Goal: Task Accomplishment & Management: Manage account settings

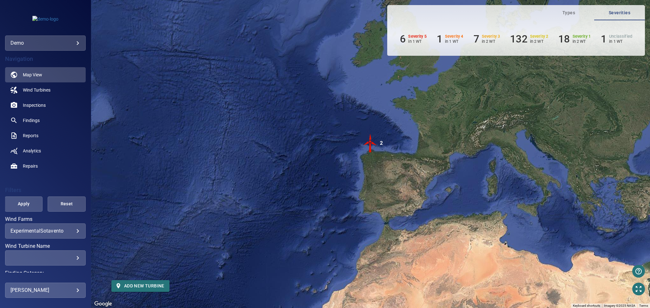
click at [49, 34] on div "demo ****" at bounding box center [45, 28] width 91 height 46
click at [53, 45] on body "**********" at bounding box center [325, 154] width 650 height 308
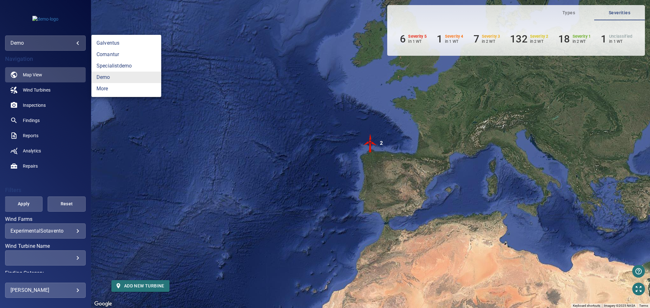
click at [175, 38] on div at bounding box center [325, 154] width 650 height 308
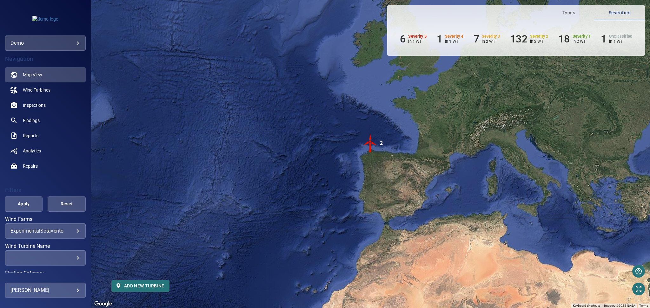
click at [49, 292] on body "**********" at bounding box center [325, 154] width 650 height 308
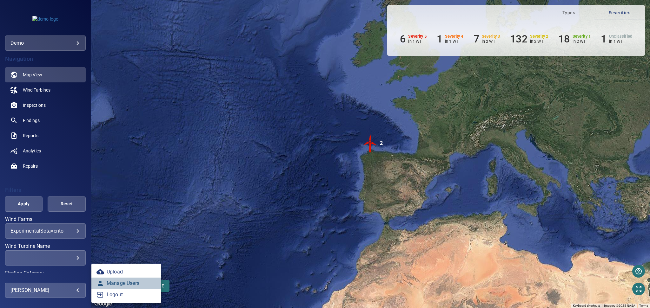
click at [105, 286] on link "Manage Users" at bounding box center [126, 283] width 70 height 11
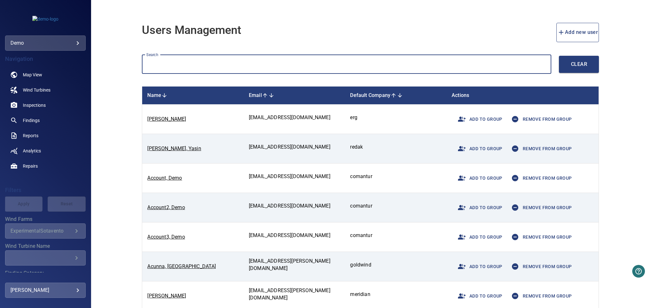
click at [251, 68] on input "text" at bounding box center [346, 64] width 409 height 19
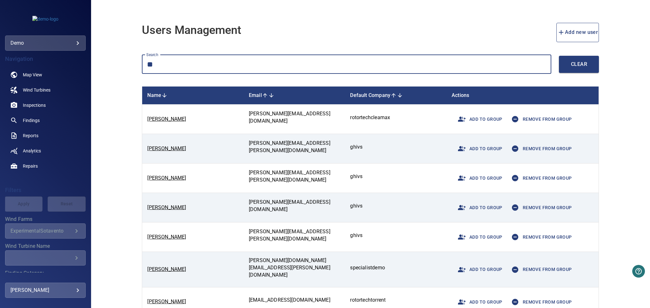
type input "*"
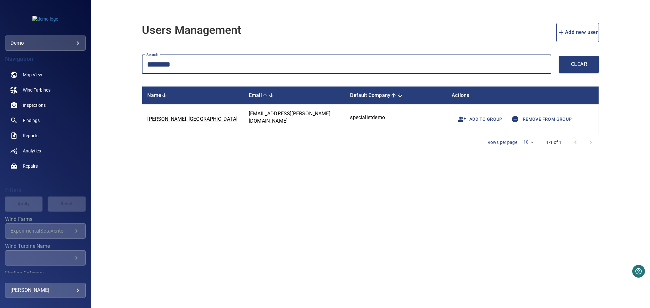
type input "********"
click at [452, 121] on button "Add to group" at bounding box center [477, 119] width 53 height 19
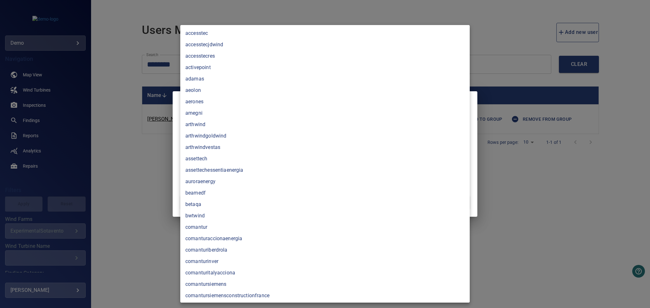
click at [395, 177] on body "**********" at bounding box center [325, 154] width 650 height 308
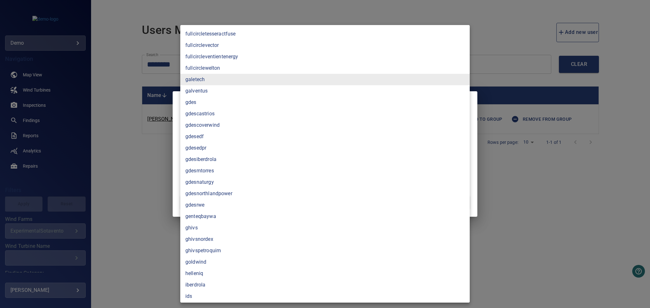
scroll to position [941, 0]
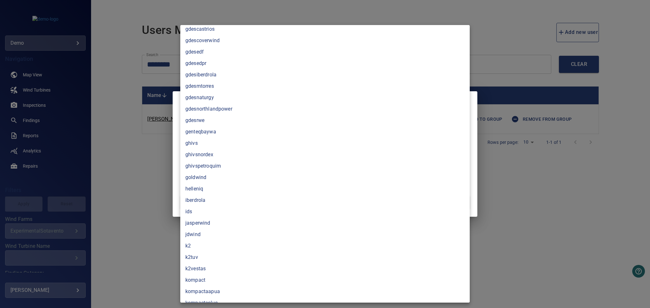
click at [224, 165] on li "ghivspetroquim" at bounding box center [324, 166] width 289 height 11
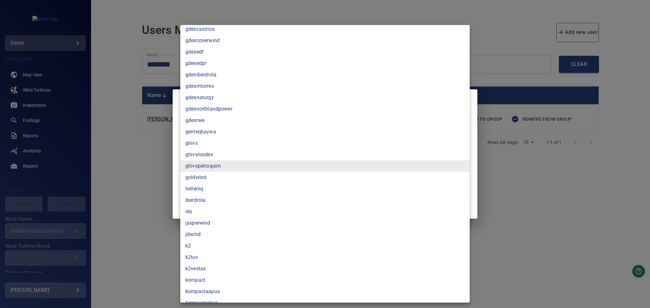
type input "**********"
click at [140, 167] on div at bounding box center [325, 154] width 650 height 308
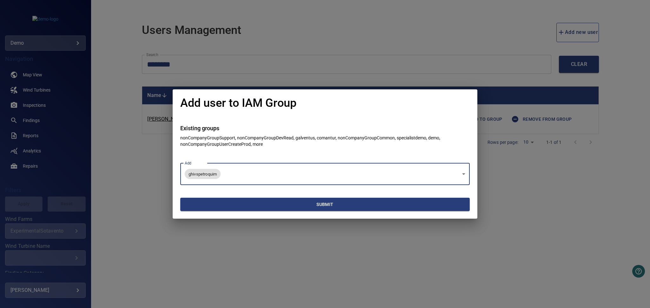
click at [238, 202] on span "Submit" at bounding box center [325, 205] width 284 height 8
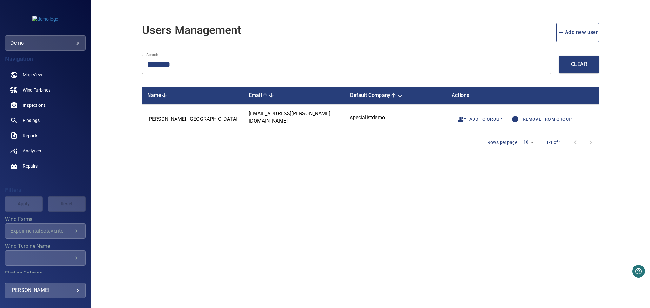
click at [64, 42] on body "**********" at bounding box center [325, 154] width 650 height 308
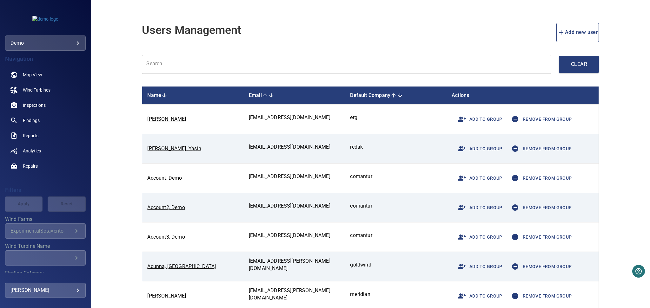
click at [69, 44] on body "**********" at bounding box center [325, 154] width 650 height 308
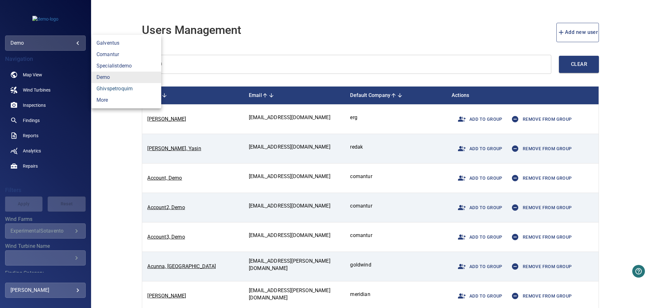
click at [113, 89] on link "ghivspetroquim" at bounding box center [126, 88] width 70 height 11
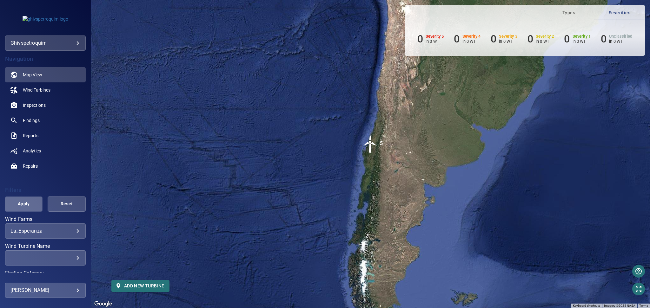
click at [27, 207] on span "Apply" at bounding box center [24, 204] width 22 height 8
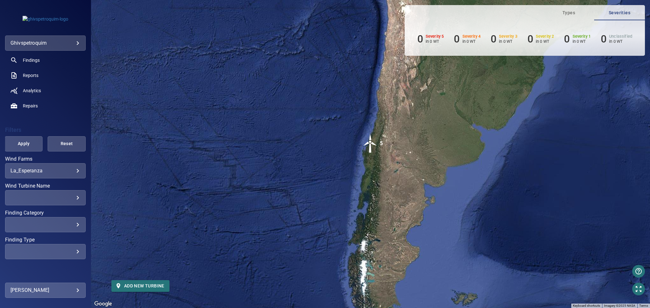
scroll to position [72, 0]
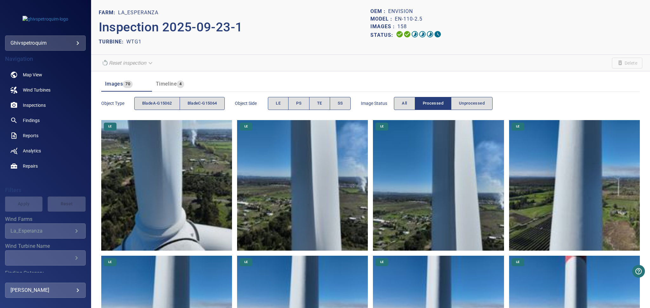
drag, startPoint x: 449, startPoint y: 34, endPoint x: 398, endPoint y: 37, distance: 50.9
click at [398, 37] on div "Status:" at bounding box center [506, 34] width 272 height 9
click at [274, 102] on button "LE" at bounding box center [278, 103] width 21 height 13
click at [409, 99] on button "All" at bounding box center [404, 103] width 21 height 13
click at [167, 108] on button "bladeA-G15062" at bounding box center [157, 103] width 46 height 13
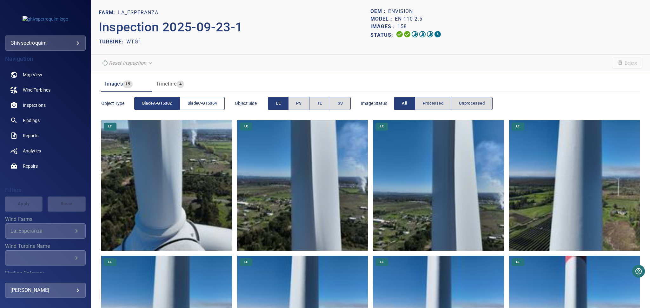
click at [197, 101] on span "bladeC-G15064" at bounding box center [202, 103] width 30 height 7
click at [154, 106] on span "bladeA-G15062" at bounding box center [157, 103] width 30 height 7
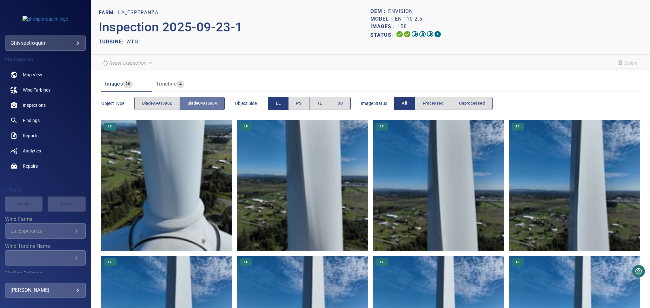
click at [211, 103] on span "bladeC-G15064" at bounding box center [202, 103] width 30 height 7
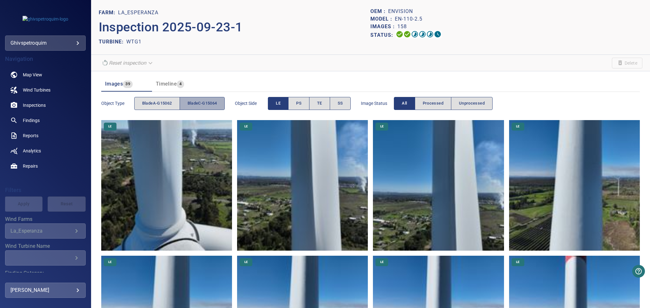
click at [211, 103] on span "bladeC-G15064" at bounding box center [202, 103] width 30 height 7
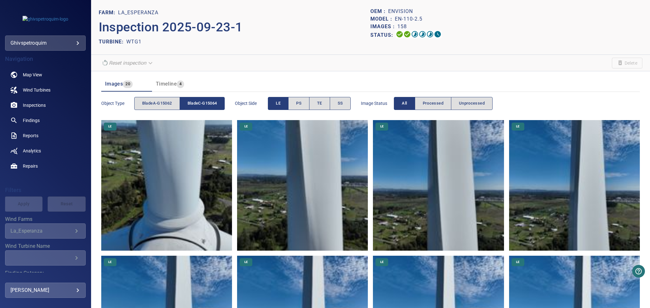
click at [400, 103] on button "All" at bounding box center [404, 103] width 21 height 13
click at [271, 109] on button "LE" at bounding box center [278, 103] width 21 height 13
click at [223, 102] on button "bladeC-G15064" at bounding box center [202, 103] width 45 height 13
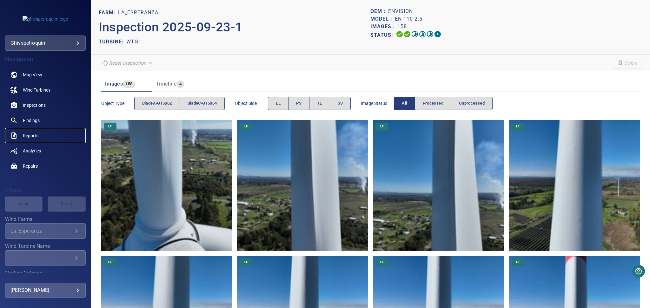
click at [34, 132] on link "Reports" at bounding box center [45, 135] width 81 height 15
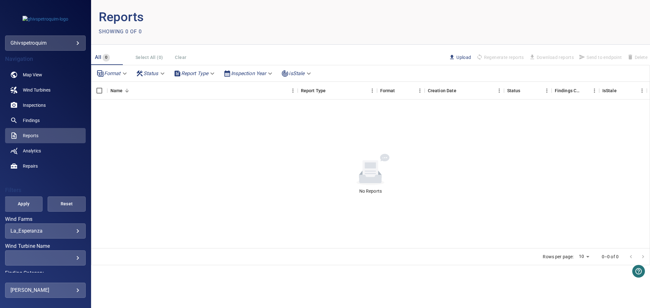
click at [58, 238] on div "**********" at bounding box center [45, 231] width 81 height 15
click at [57, 230] on body "**********" at bounding box center [325, 154] width 650 height 308
click at [33, 107] on div at bounding box center [325, 154] width 650 height 308
click at [42, 106] on span "Inspections" at bounding box center [34, 105] width 23 height 6
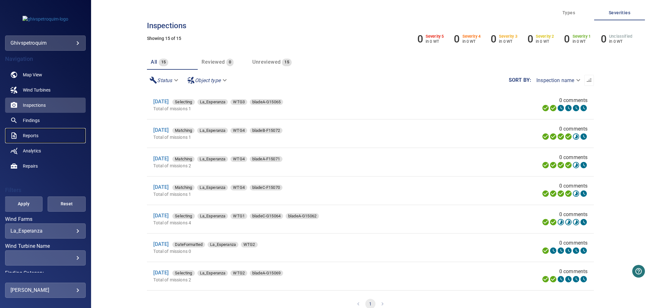
click at [31, 135] on span "Reports" at bounding box center [31, 136] width 16 height 6
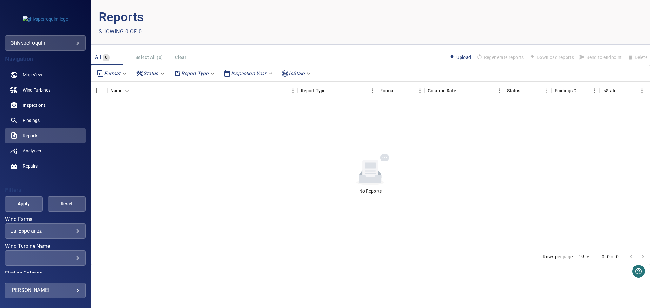
click at [63, 231] on body "**********" at bounding box center [325, 154] width 650 height 308
click at [59, 231] on div at bounding box center [325, 154] width 650 height 308
click at [37, 40] on body "**********" at bounding box center [325, 154] width 650 height 308
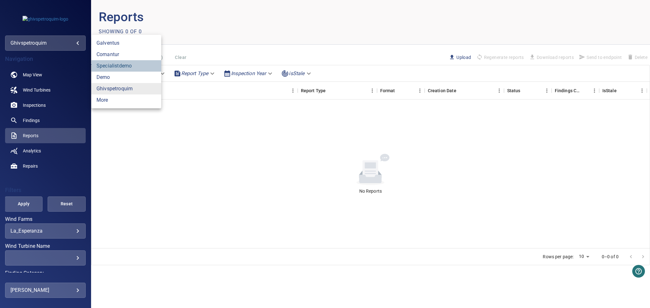
click at [121, 62] on link "specialistdemo" at bounding box center [126, 65] width 70 height 11
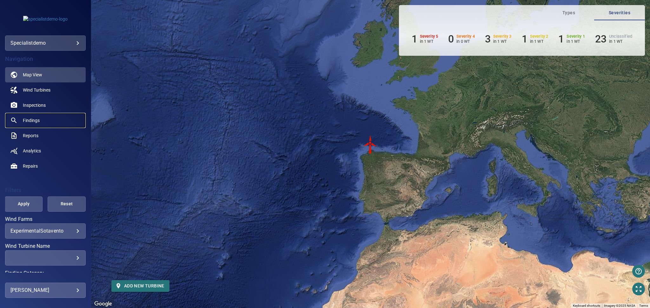
click at [40, 118] on link "Findings" at bounding box center [45, 120] width 81 height 15
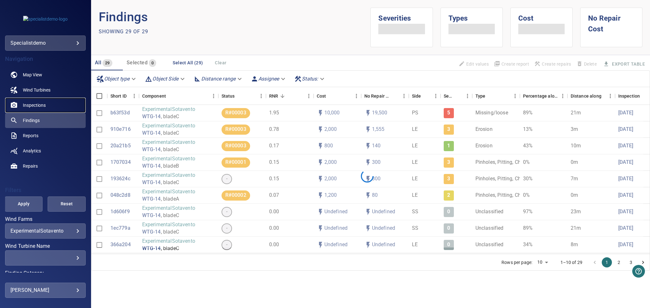
click at [43, 104] on span "Inspections" at bounding box center [34, 105] width 23 height 6
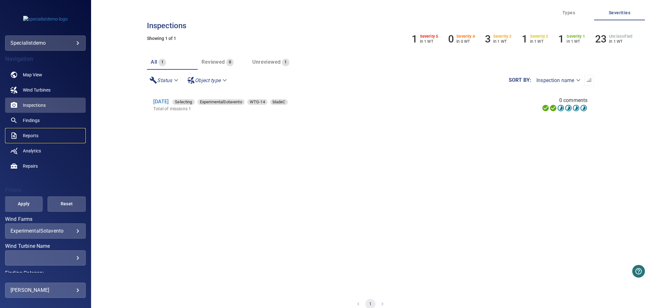
click at [29, 138] on span "Reports" at bounding box center [31, 136] width 16 height 6
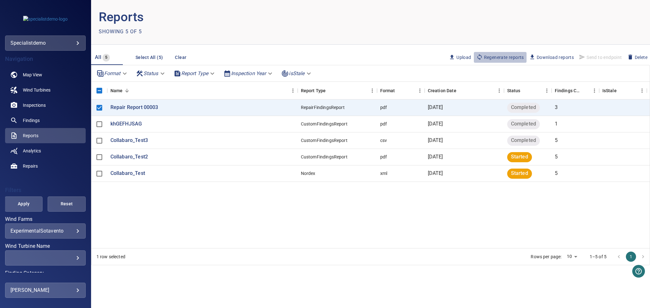
click at [501, 57] on span "Regenerate reports" at bounding box center [500, 57] width 48 height 7
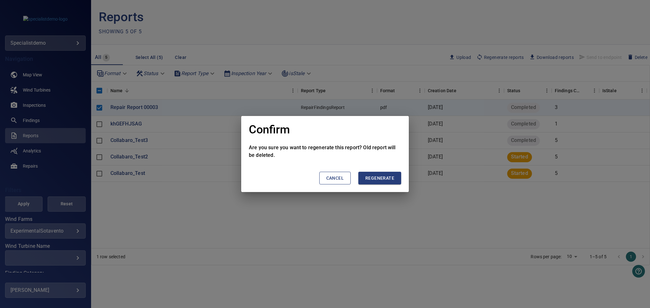
click at [377, 180] on span "Regenerate" at bounding box center [379, 178] width 29 height 8
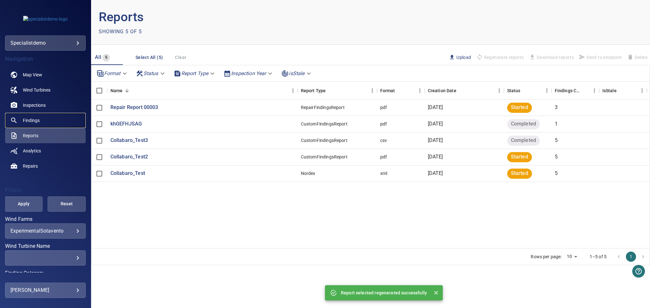
click at [35, 119] on span "Findings" at bounding box center [31, 120] width 17 height 6
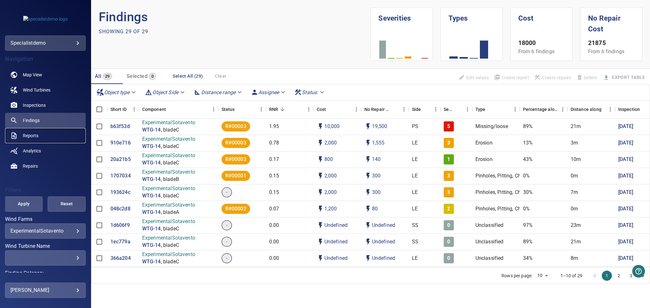
click at [35, 135] on span "Reports" at bounding box center [31, 136] width 16 height 6
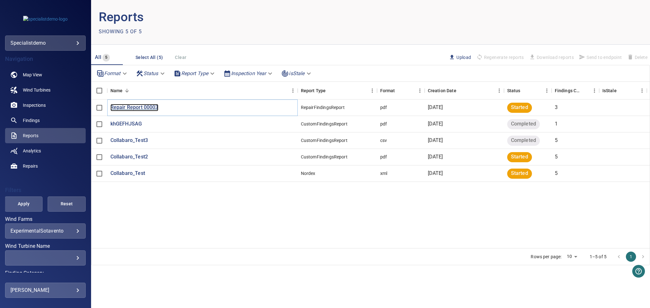
click at [134, 106] on p "Repair Report 00003" at bounding box center [134, 107] width 48 height 7
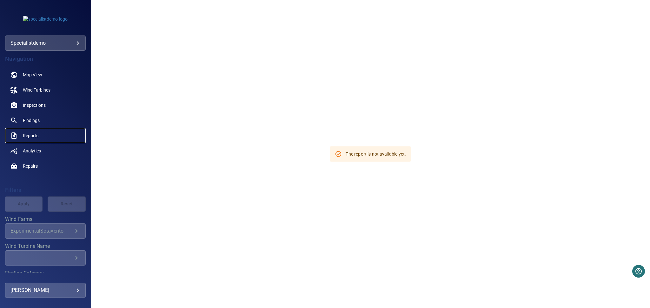
click at [32, 136] on span "Reports" at bounding box center [31, 136] width 16 height 6
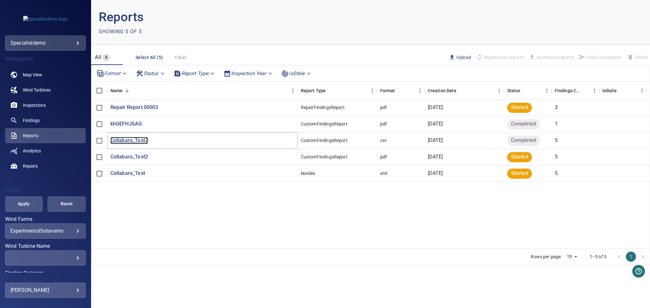
click at [131, 139] on p "Collabaro_Test3" at bounding box center [128, 140] width 37 height 7
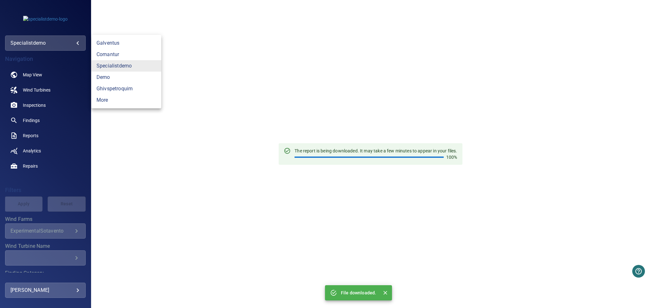
click at [49, 48] on body "**********" at bounding box center [325, 154] width 650 height 308
click at [114, 78] on link "demo" at bounding box center [126, 77] width 70 height 11
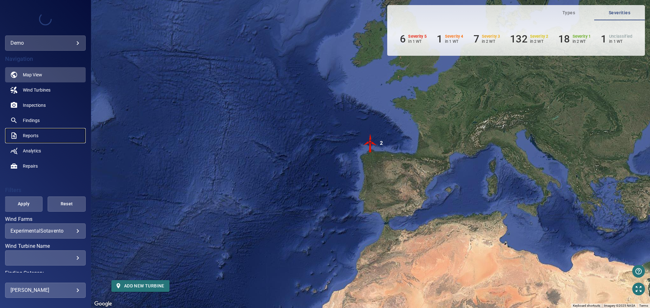
click at [21, 140] on link "Reports" at bounding box center [45, 135] width 81 height 15
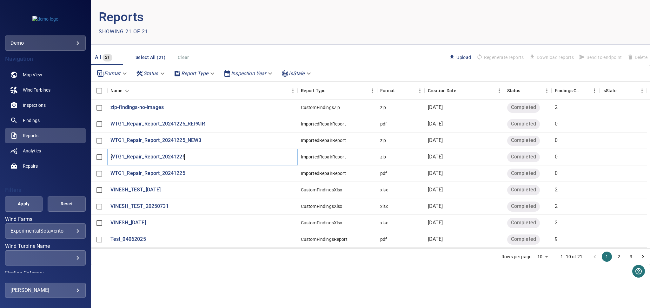
click at [151, 155] on p "WTG1_Repair_Report_20241225" at bounding box center [147, 157] width 75 height 7
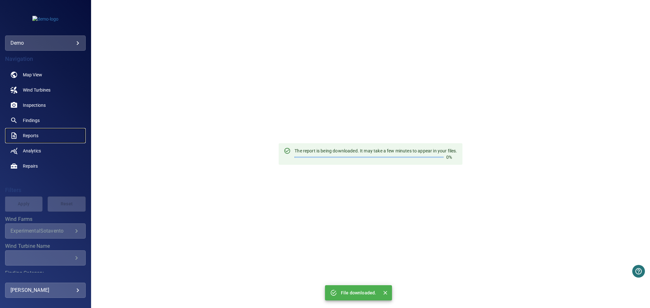
click at [39, 136] on link "Reports" at bounding box center [45, 135] width 81 height 15
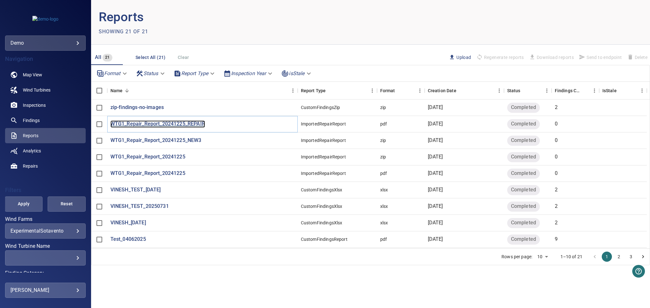
click at [192, 127] on p "WTG1_Repair_Report_20241225_REPAIR" at bounding box center [157, 124] width 95 height 7
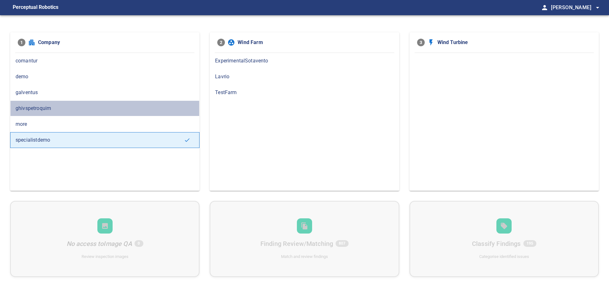
click at [60, 108] on span "ghivspetroquim" at bounding box center [105, 109] width 179 height 8
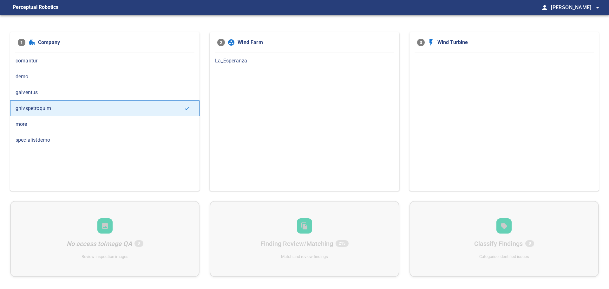
click at [256, 65] on div "La_Esperanza" at bounding box center [304, 61] width 189 height 16
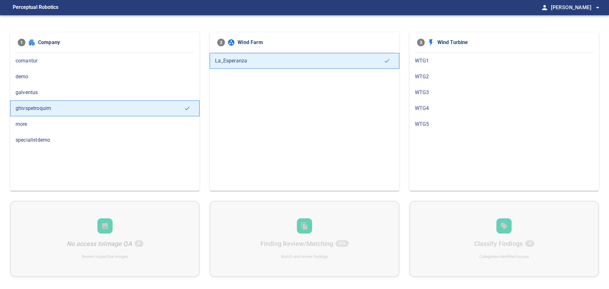
click at [438, 64] on span "WTG1" at bounding box center [504, 61] width 179 height 8
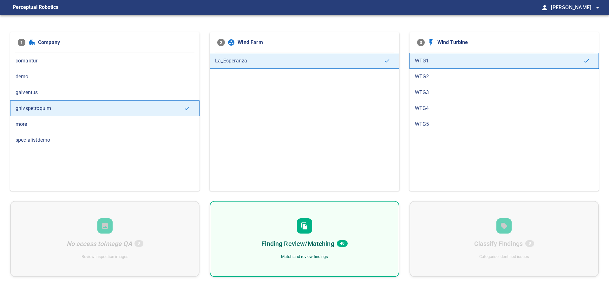
click at [342, 229] on div "Finding Review/Matching 40 Match and review findings" at bounding box center [304, 239] width 189 height 76
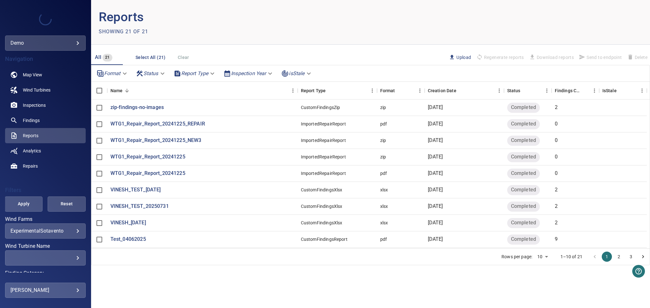
click at [52, 228] on body "**********" at bounding box center [325, 154] width 650 height 308
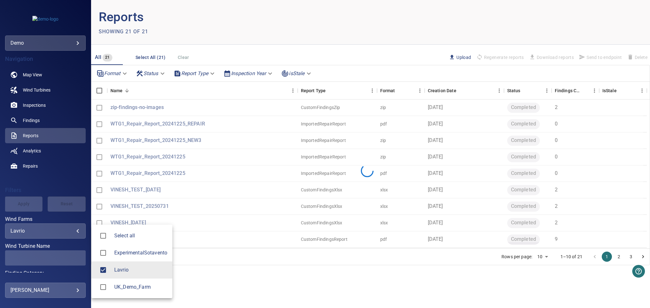
type input "******"
click at [18, 205] on div at bounding box center [325, 154] width 650 height 308
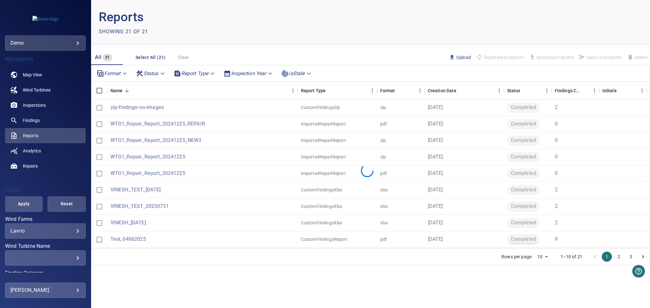
click at [19, 205] on div "Select all ExperimentalSotavento Lavrio UK_Demo_Farm" at bounding box center [325, 154] width 650 height 308
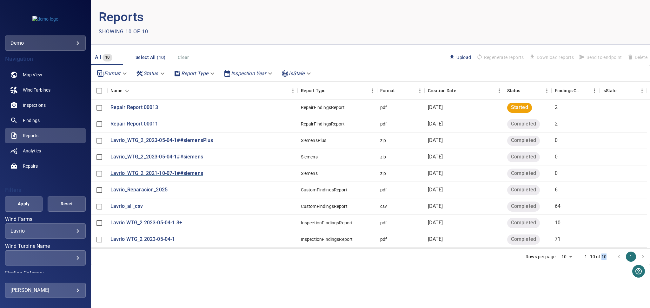
scroll to position [22, 0]
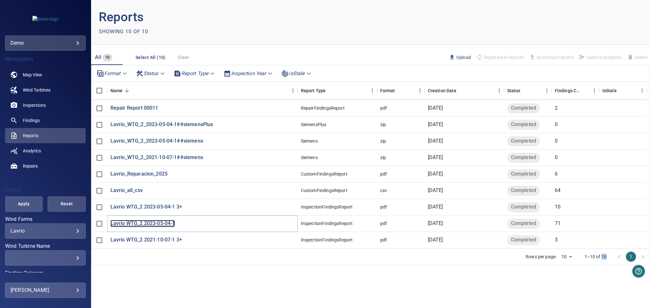
click at [153, 220] on p "Lavrio WTG_2 2023-05-04-1" at bounding box center [142, 223] width 65 height 7
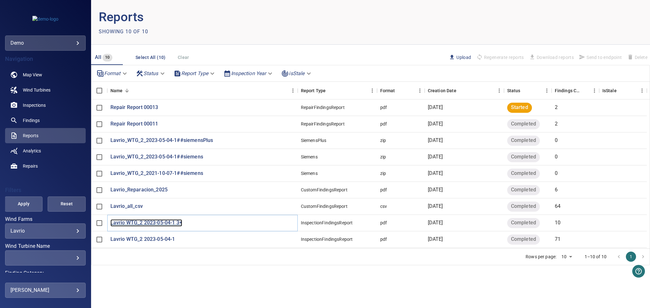
click at [176, 223] on p "Lavrio WTG_2 2023-05-04-1 3+" at bounding box center [146, 223] width 72 height 7
click at [40, 120] on link "Findings" at bounding box center [45, 120] width 81 height 15
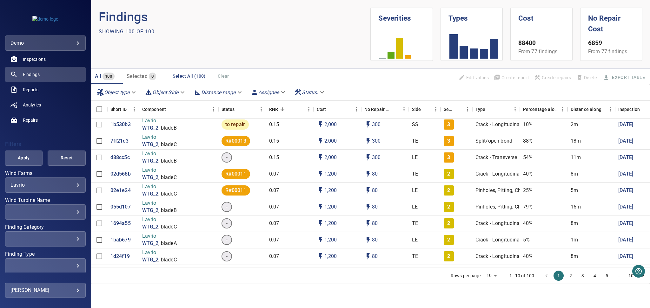
scroll to position [72, 0]
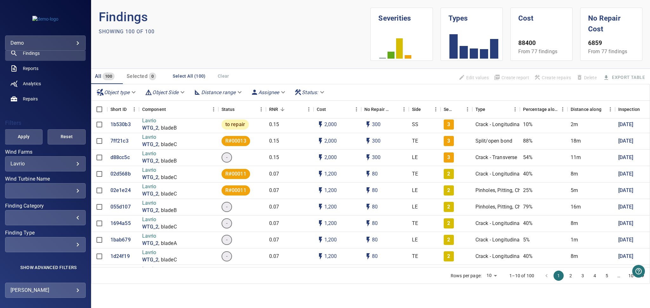
click at [59, 215] on div "​" at bounding box center [45, 218] width 70 height 6
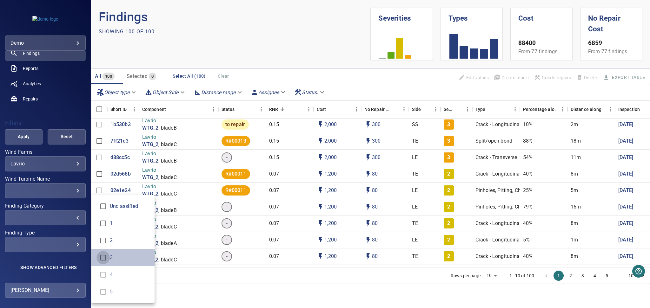
type input "*"
click at [22, 132] on div "Finding Category" at bounding box center [325, 154] width 650 height 308
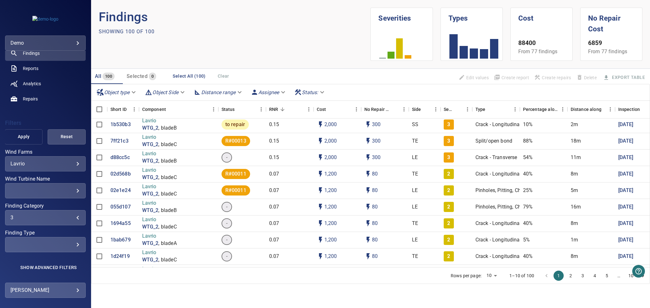
click at [21, 133] on span "Apply" at bounding box center [24, 137] width 22 height 8
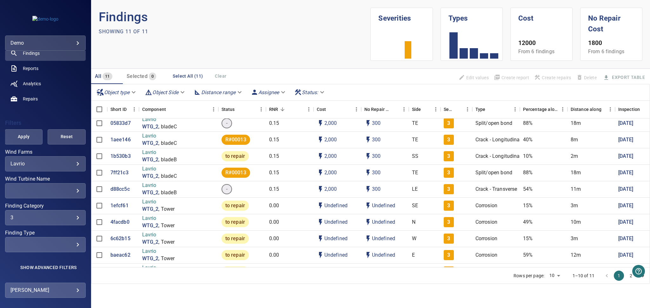
scroll to position [38, 0]
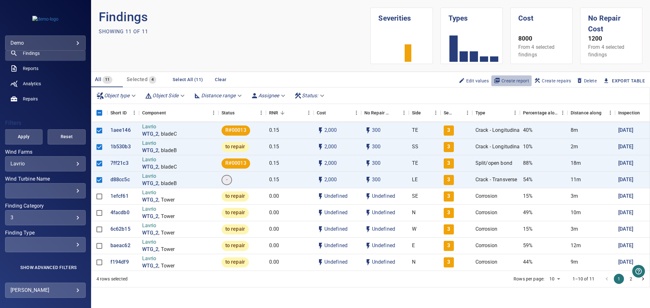
click at [511, 80] on span "Create report" at bounding box center [511, 80] width 35 height 7
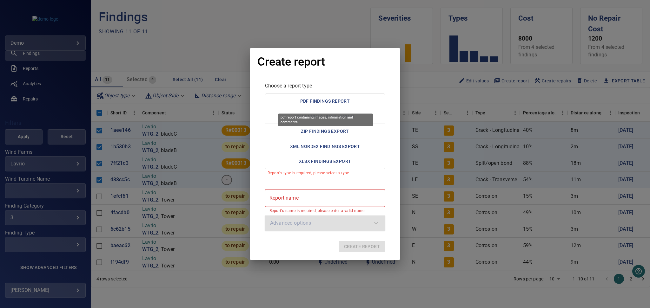
click at [356, 99] on button "PDF Findings Report" at bounding box center [325, 102] width 120 height 16
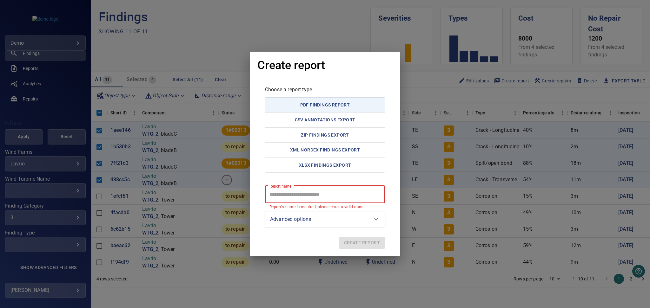
click at [335, 191] on report "Report name" at bounding box center [325, 195] width 120 height 18
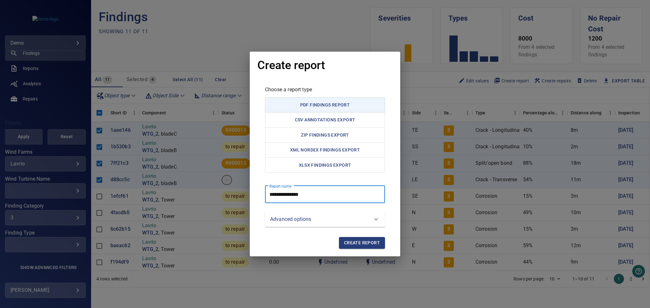
type report "**********"
click at [361, 241] on span "Create report" at bounding box center [362, 243] width 36 height 8
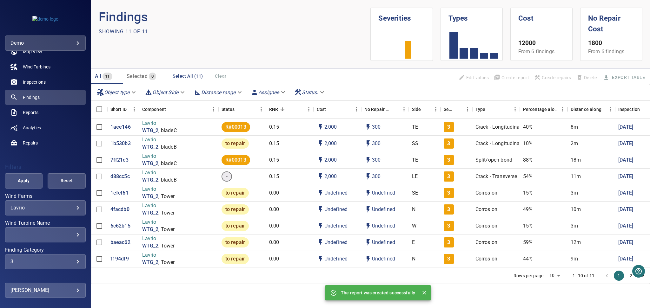
scroll to position [0, 0]
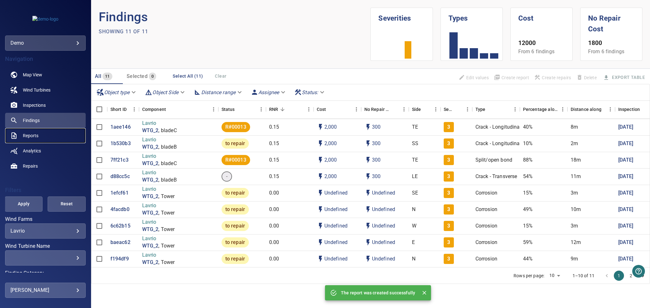
click at [36, 136] on span "Reports" at bounding box center [31, 136] width 16 height 6
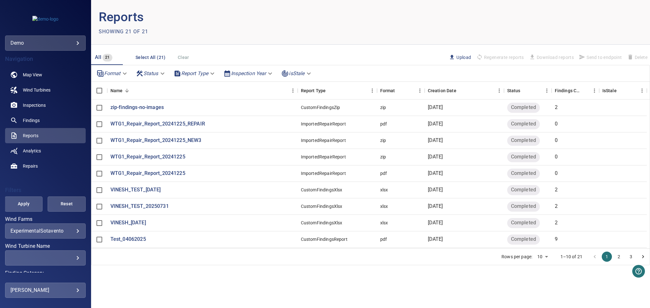
click at [70, 224] on div "**********" at bounding box center [45, 231] width 81 height 15
click at [68, 230] on body "**********" at bounding box center [325, 154] width 650 height 308
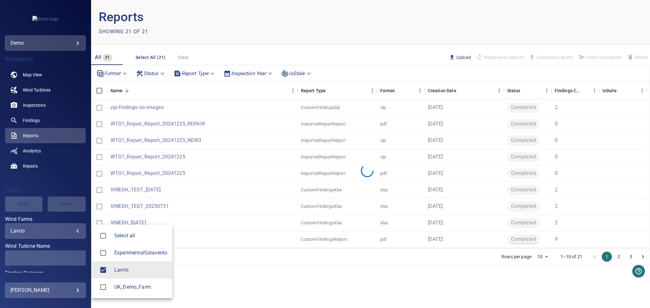
type input "******"
drag, startPoint x: 39, startPoint y: 211, endPoint x: 34, endPoint y: 209, distance: 5.5
click at [39, 211] on div at bounding box center [325, 154] width 650 height 308
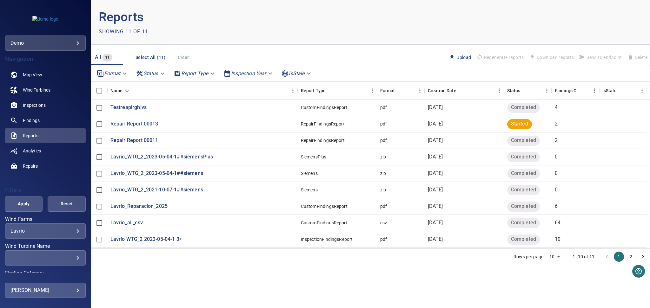
click at [33, 208] on button "Apply" at bounding box center [24, 204] width 38 height 15
click at [139, 106] on p "Testreapirghivs" at bounding box center [128, 107] width 36 height 7
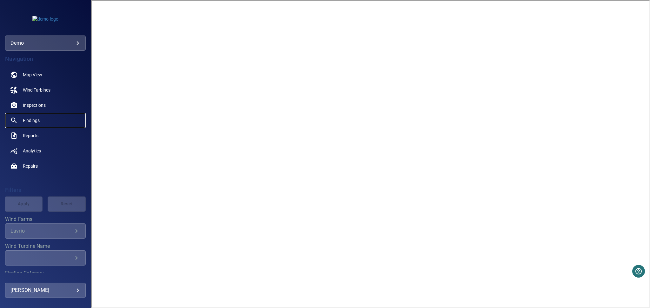
click at [31, 123] on span "Findings" at bounding box center [31, 120] width 17 height 6
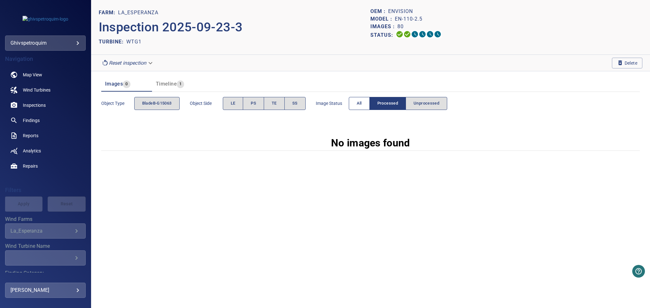
click at [353, 108] on button "All" at bounding box center [359, 103] width 21 height 13
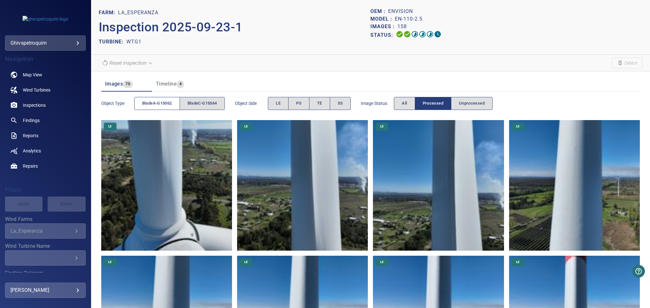
click at [157, 105] on span "bladeA-G15062" at bounding box center [157, 103] width 30 height 7
click at [407, 103] on span "All" at bounding box center [404, 103] width 5 height 7
click at [280, 104] on span "LE" at bounding box center [278, 103] width 5 height 7
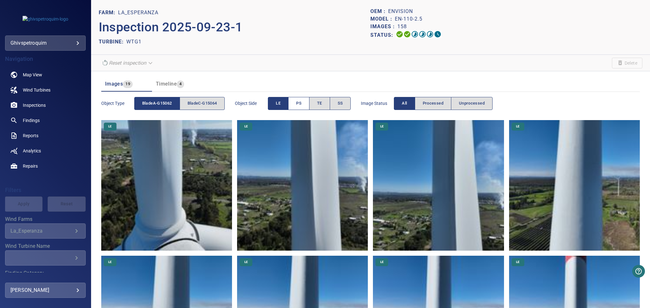
click at [305, 104] on button "PS" at bounding box center [298, 103] width 21 height 13
click at [288, 104] on button "LE" at bounding box center [278, 103] width 21 height 13
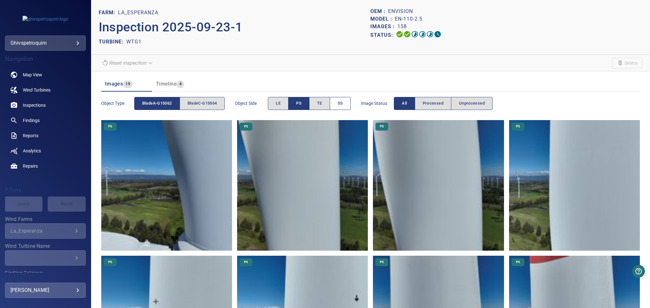
click at [338, 109] on button "SS" at bounding box center [340, 103] width 21 height 13
click at [297, 110] on button "PS" at bounding box center [298, 103] width 21 height 13
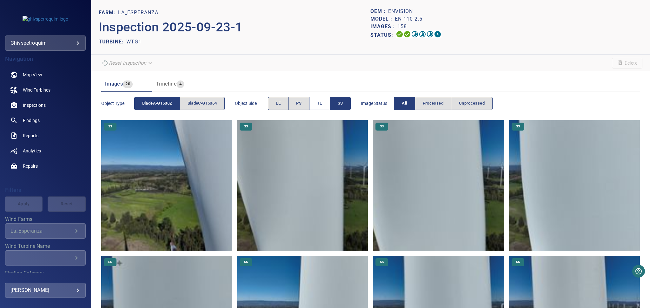
click at [322, 108] on button "TE" at bounding box center [319, 103] width 21 height 13
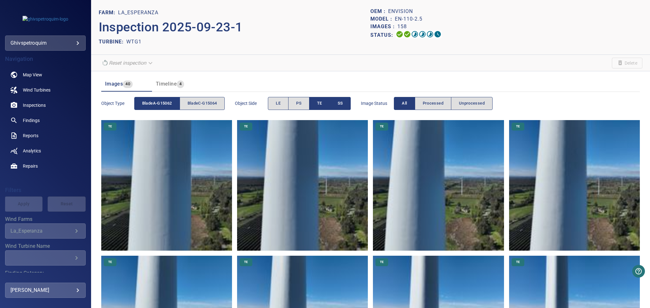
click at [343, 103] on span "SS" at bounding box center [340, 103] width 5 height 7
click at [205, 101] on span "bladeC-G15064" at bounding box center [202, 103] width 30 height 7
click at [160, 104] on span "bladeA-G15062" at bounding box center [157, 103] width 30 height 7
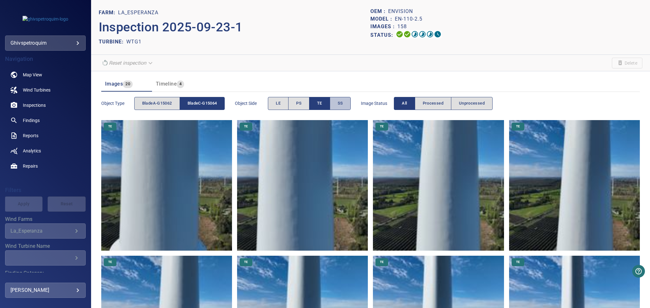
click at [339, 103] on span "SS" at bounding box center [340, 103] width 5 height 7
click at [320, 105] on span "TE" at bounding box center [319, 103] width 5 height 7
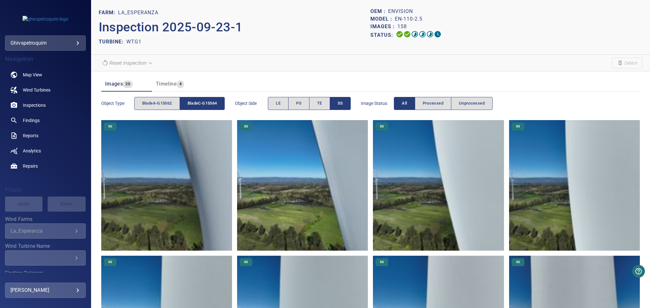
click at [343, 102] on span "SS" at bounding box center [340, 103] width 5 height 7
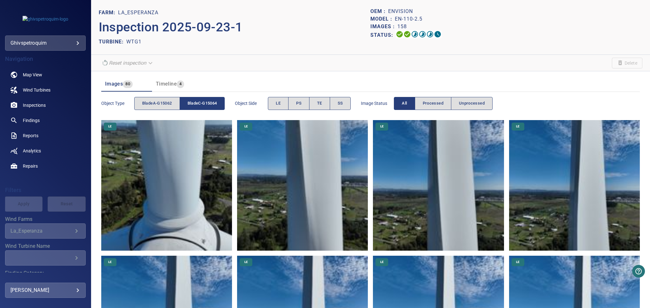
click at [231, 103] on div "Object type bladeA-G15062 bladeC-G15064 Object Side LE PS TE SS Image Status Al…" at bounding box center [370, 104] width 538 height 18
click at [214, 103] on span "bladeC-G15064" at bounding box center [202, 103] width 30 height 7
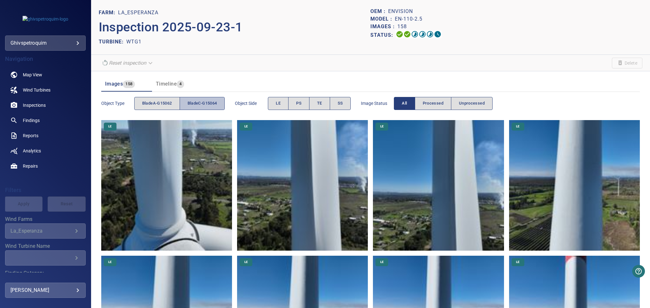
click at [212, 105] on span "bladeC-G15064" at bounding box center [202, 103] width 30 height 7
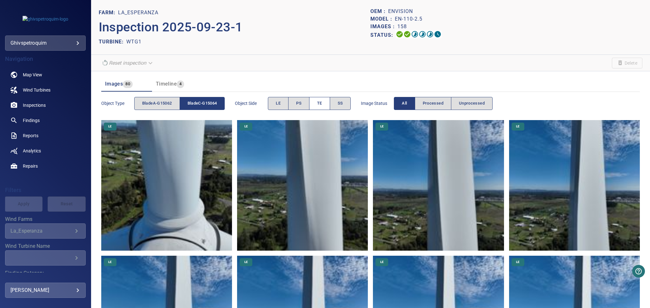
click at [325, 102] on button "TE" at bounding box center [319, 103] width 21 height 13
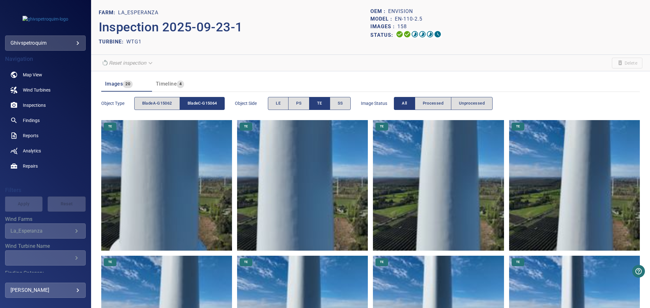
click at [196, 40] on div "TURBINE: WTG1" at bounding box center [235, 42] width 272 height 10
drag, startPoint x: 140, startPoint y: 45, endPoint x: 125, endPoint y: 45, distance: 15.2
click at [124, 45] on div "TURBINE: WTG1" at bounding box center [235, 42] width 272 height 10
click at [222, 47] on div "TURBINE: WTG1" at bounding box center [235, 42] width 272 height 10
click at [156, 105] on span "bladeA-G15062" at bounding box center [157, 103] width 30 height 7
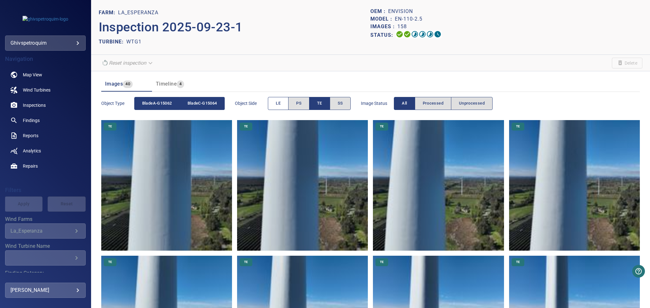
click at [279, 101] on span "LE" at bounding box center [278, 103] width 5 height 7
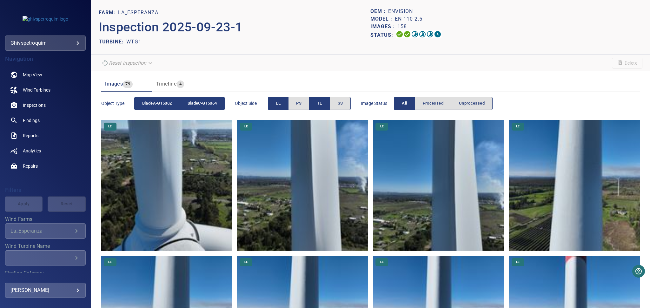
click at [322, 102] on span "TE" at bounding box center [319, 103] width 5 height 7
click at [279, 103] on span "LE" at bounding box center [278, 103] width 5 height 7
click at [154, 110] on div "Object type bladeA-G15062 bladeC-G15064" at bounding box center [163, 104] width 124 height 18
click at [121, 108] on div "Object type bladeA-G15062 bladeC-G15064" at bounding box center [163, 104] width 124 height 18
click at [157, 102] on span "bladeA-G15062" at bounding box center [157, 103] width 30 height 7
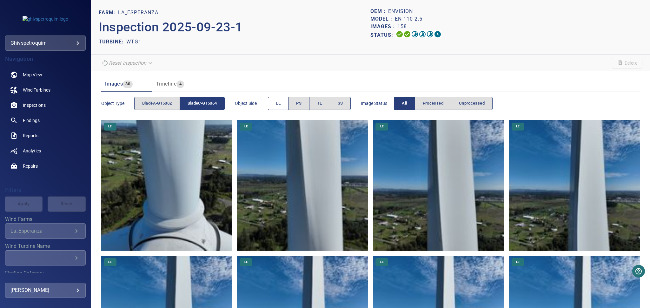
click at [284, 104] on button "LE" at bounding box center [278, 103] width 21 height 13
click at [324, 107] on button "TE" at bounding box center [319, 103] width 21 height 13
click at [282, 109] on button "LE" at bounding box center [278, 103] width 21 height 13
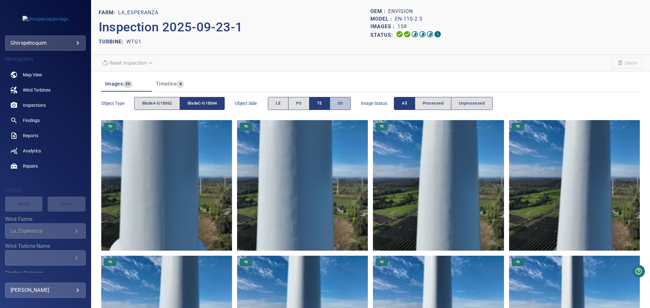
click at [346, 99] on button "SS" at bounding box center [340, 103] width 21 height 13
click at [322, 102] on span "TE" at bounding box center [319, 103] width 5 height 7
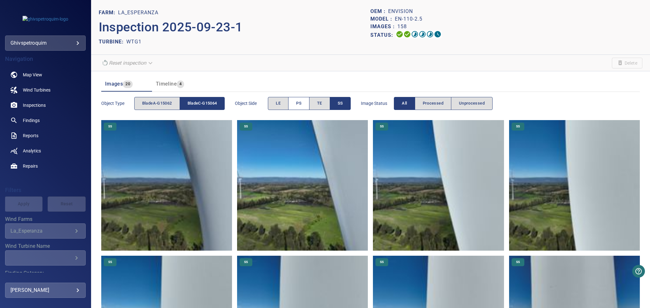
click at [301, 103] on span "PS" at bounding box center [298, 103] width 5 height 7
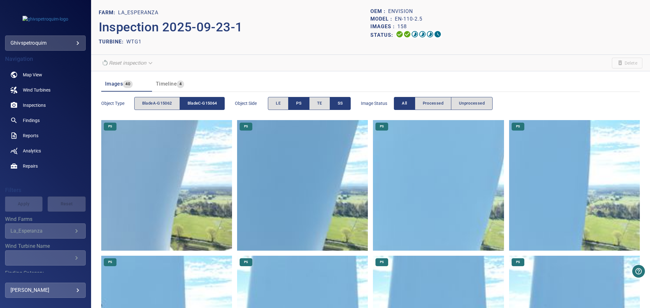
click at [343, 100] on span "SS" at bounding box center [340, 103] width 5 height 7
click at [165, 103] on span "bladeA-G15062" at bounding box center [157, 103] width 30 height 7
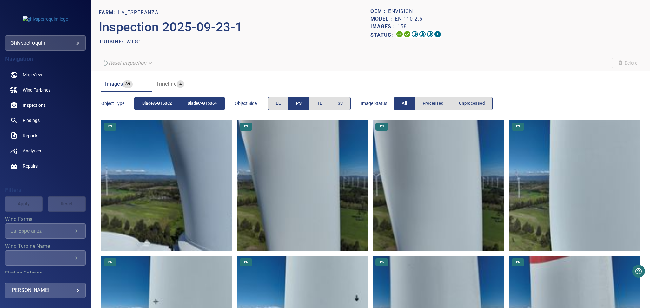
click at [309, 107] on button "PS" at bounding box center [298, 103] width 21 height 13
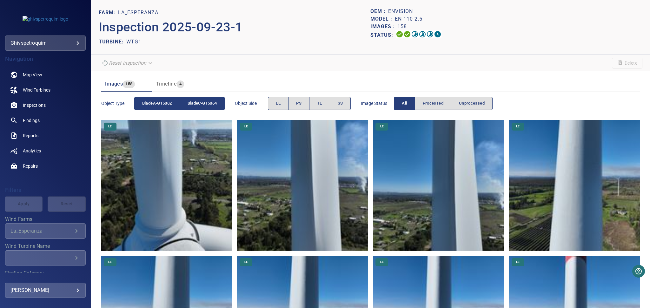
click at [222, 103] on button "bladeC-G15064" at bounding box center [202, 103] width 45 height 13
click at [210, 99] on button "bladeC-G15064" at bounding box center [202, 103] width 45 height 13
click at [169, 102] on span "bladeA-G15062" at bounding box center [157, 103] width 30 height 7
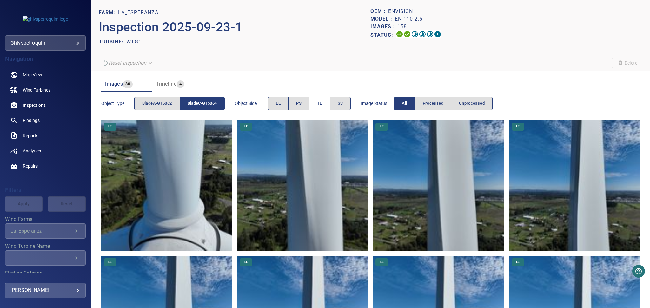
click at [326, 104] on button "TE" at bounding box center [319, 103] width 21 height 13
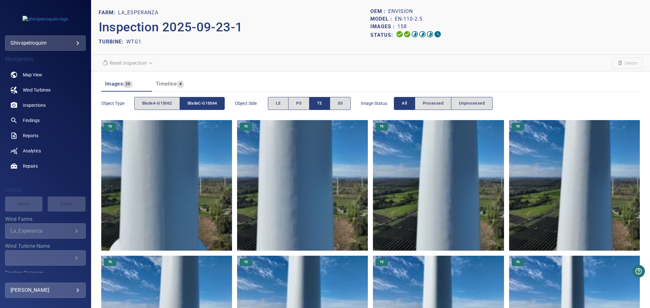
click at [320, 106] on span "TE" at bounding box center [319, 103] width 5 height 7
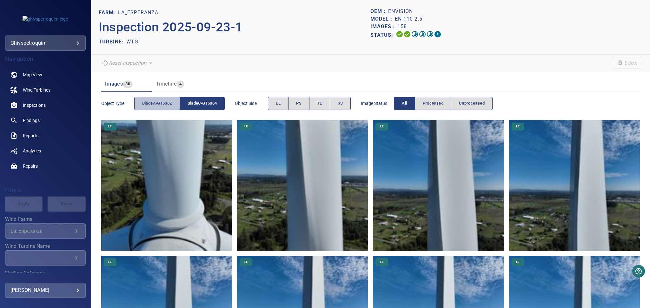
click at [174, 106] on button "bladeA-G15062" at bounding box center [157, 103] width 46 height 13
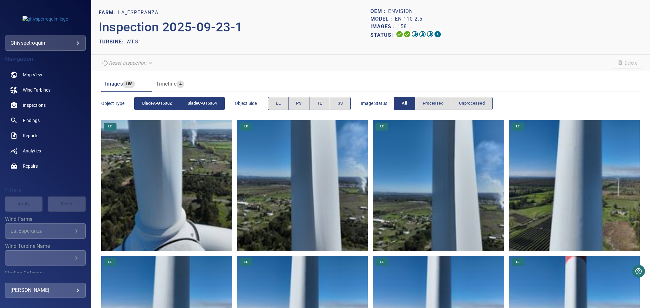
click at [197, 107] on span "bladeC-G15064" at bounding box center [202, 103] width 30 height 7
